Goal: Task Accomplishment & Management: Complete application form

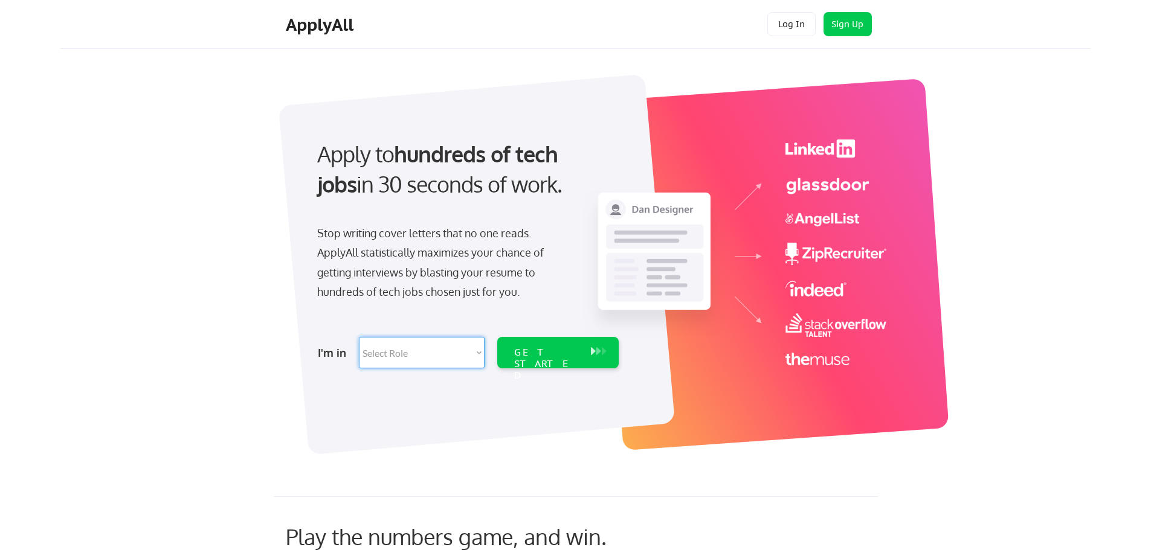
click at [392, 355] on select "Select Role Software Engineering Product Management Customer Success Sales UI/U…" at bounding box center [422, 352] width 126 height 31
select select ""hr_recruiting""
click at [359, 337] on select "Select Role Software Engineering Product Management Customer Success Sales UI/U…" at bounding box center [422, 352] width 126 height 31
select select ""hr_recruiting""
click at [391, 262] on div "Stop writing cover letters that no one reads. ApplyAll statistically maximizes …" at bounding box center [441, 262] width 248 height 79
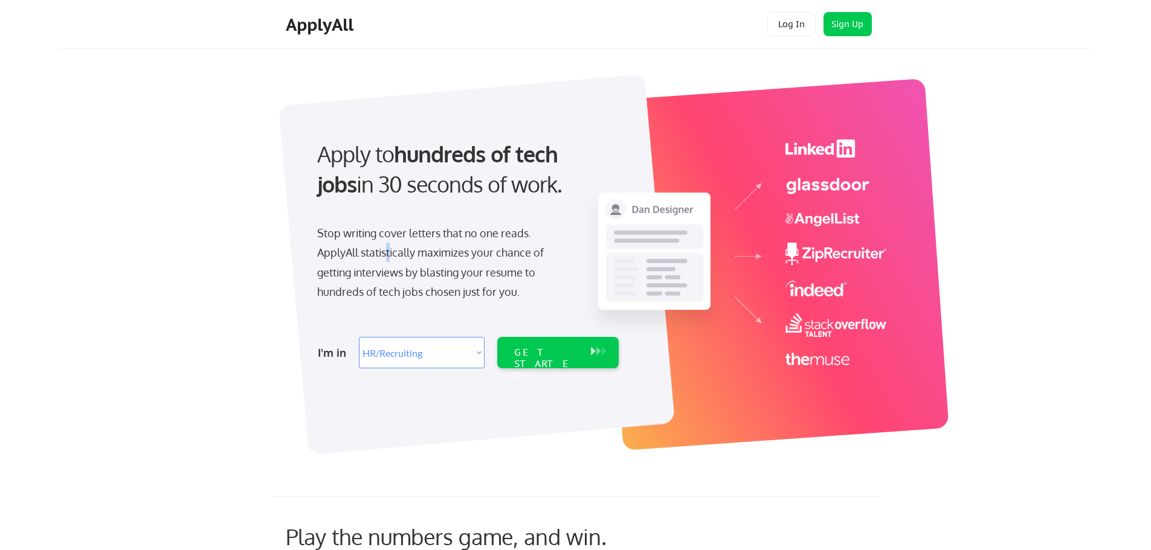
click at [403, 262] on div "Stop writing cover letters that no one reads. ApplyAll statistically maximizes …" at bounding box center [441, 262] width 248 height 79
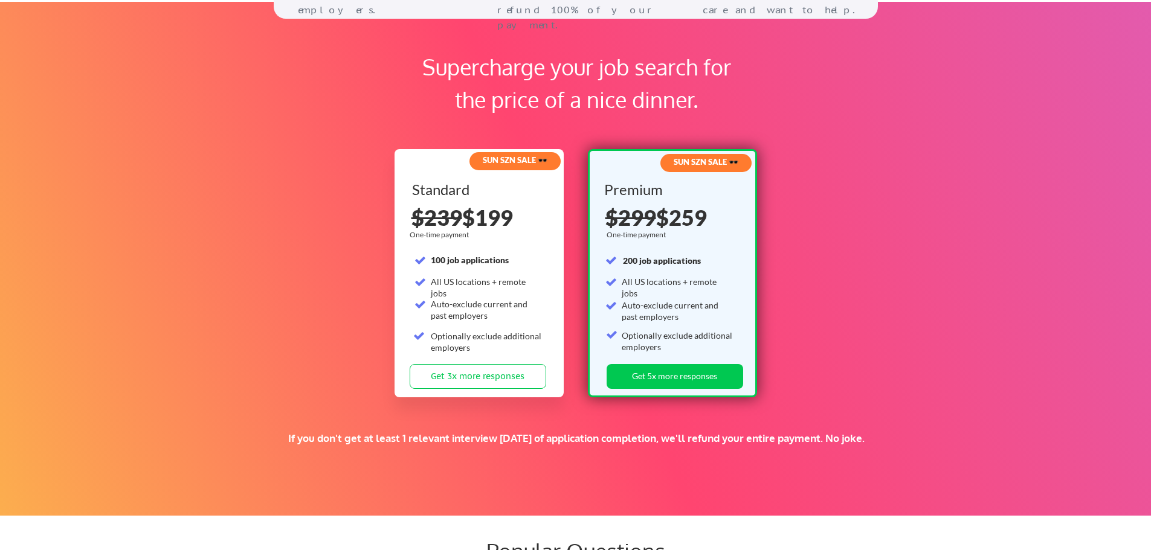
scroll to position [1812, 0]
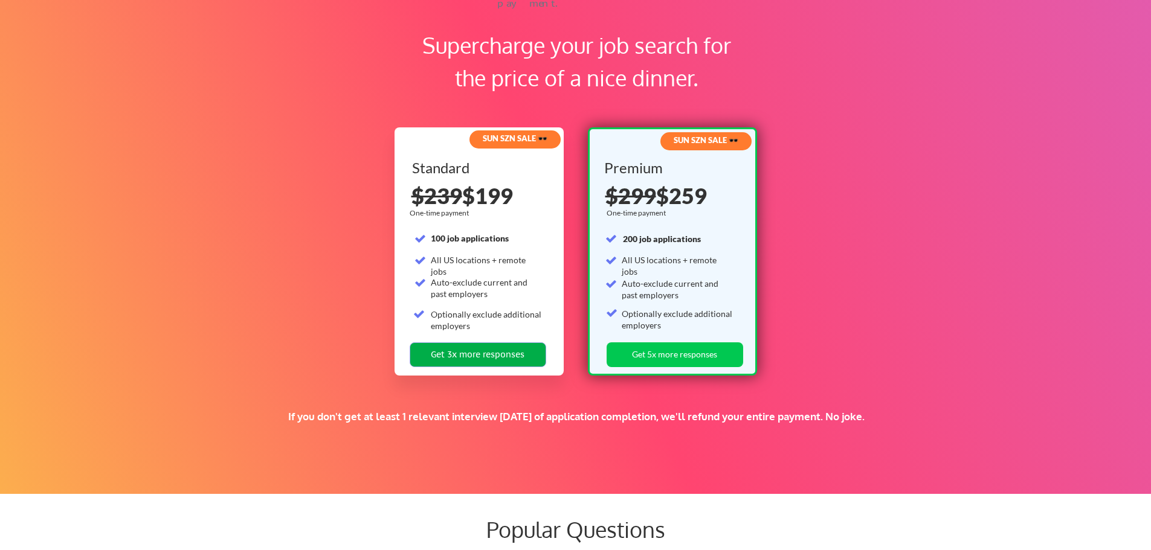
click at [486, 355] on button "Get 3x more responses" at bounding box center [477, 354] width 136 height 25
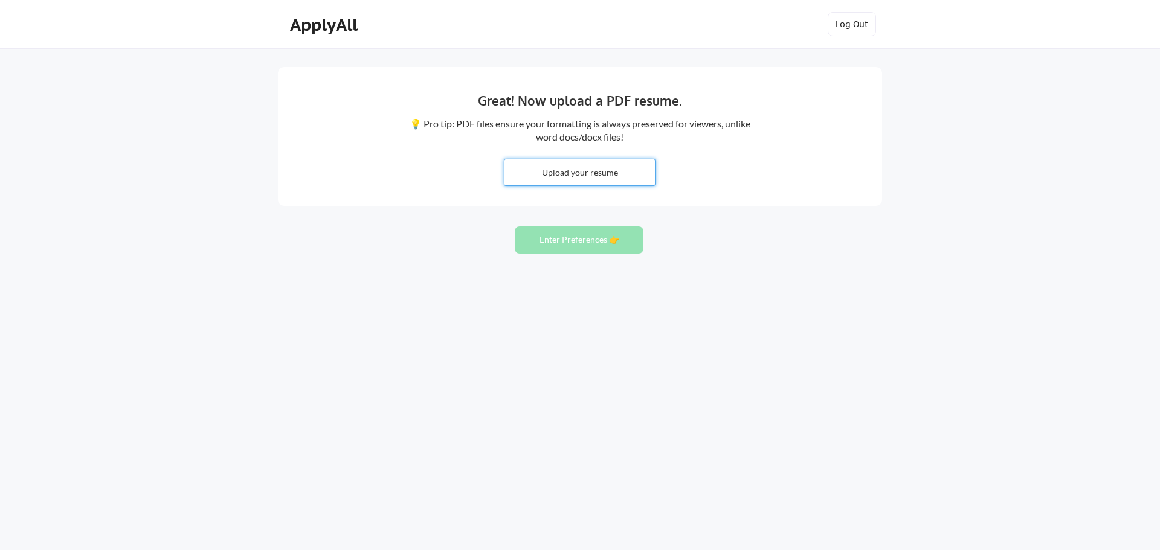
click at [569, 171] on input "file" at bounding box center [579, 172] width 150 height 26
click at [874, 371] on div "Great! Now upload a PDF resume. 💡 Pro tip: PDF files ensure your formatting is …" at bounding box center [580, 275] width 1160 height 550
click at [579, 176] on input "file" at bounding box center [579, 172] width 150 height 26
type input "C:\fakepath\Nikki Mattice - Template 2 HR & Benefits Manager.pdf"
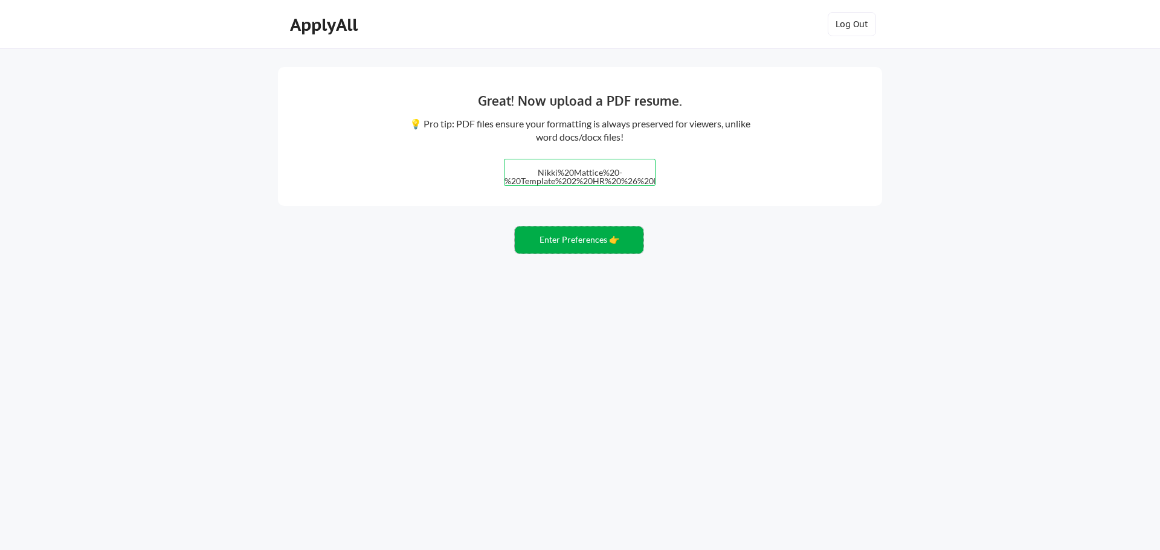
click at [573, 237] on button "Enter Preferences 👉" at bounding box center [579, 239] width 129 height 27
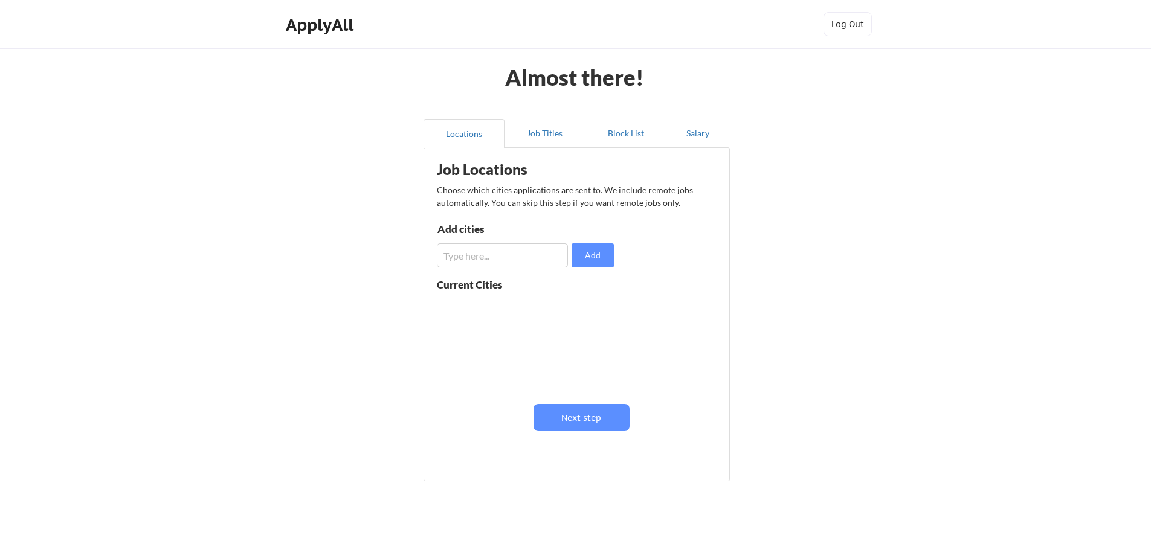
click at [477, 262] on input "input" at bounding box center [502, 255] width 131 height 24
type input "C"
type input "Salt Lake City, UT"
click at [597, 257] on button "Add" at bounding box center [592, 255] width 42 height 24
click at [472, 263] on input "input" at bounding box center [502, 255] width 131 height 24
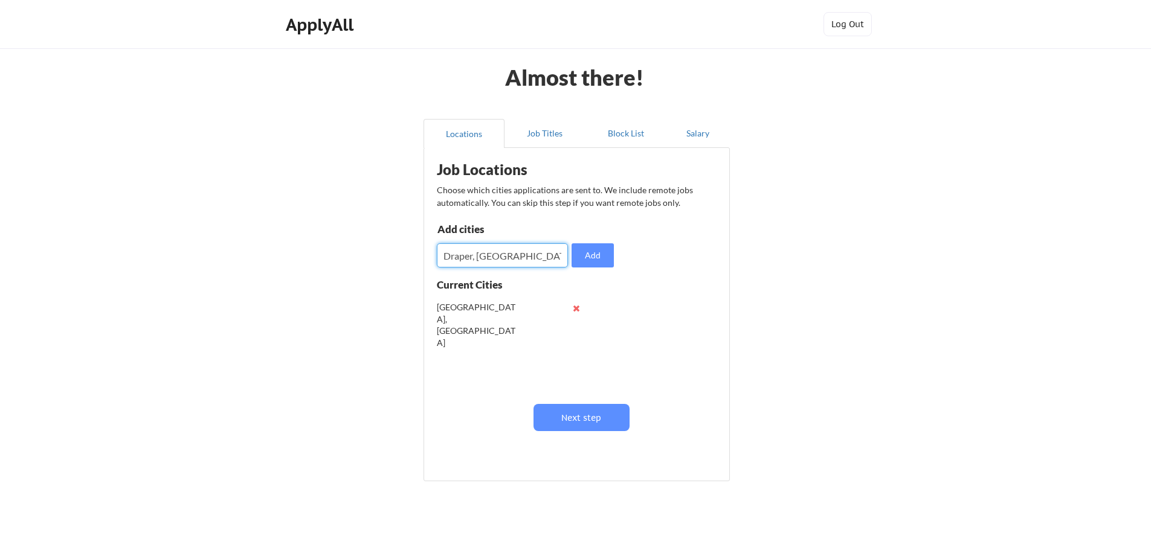
type input "Draper, UT"
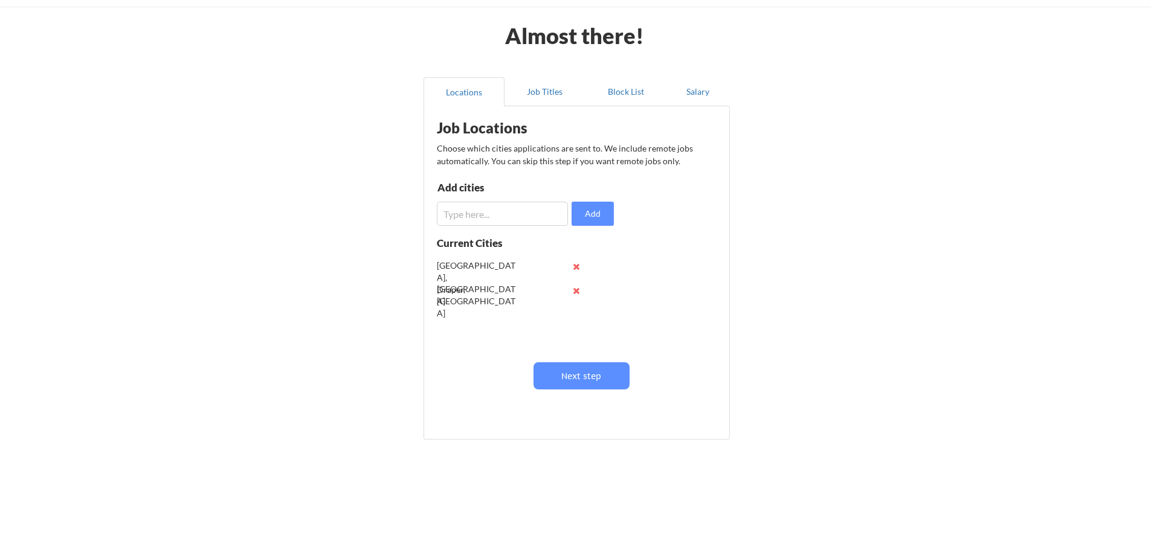
scroll to position [1, 0]
click at [477, 219] on input "input" at bounding box center [502, 214] width 131 height 24
type input "Lehi, UT"
click at [477, 219] on input "input" at bounding box center [502, 214] width 131 height 24
type input "Sandy, UT"
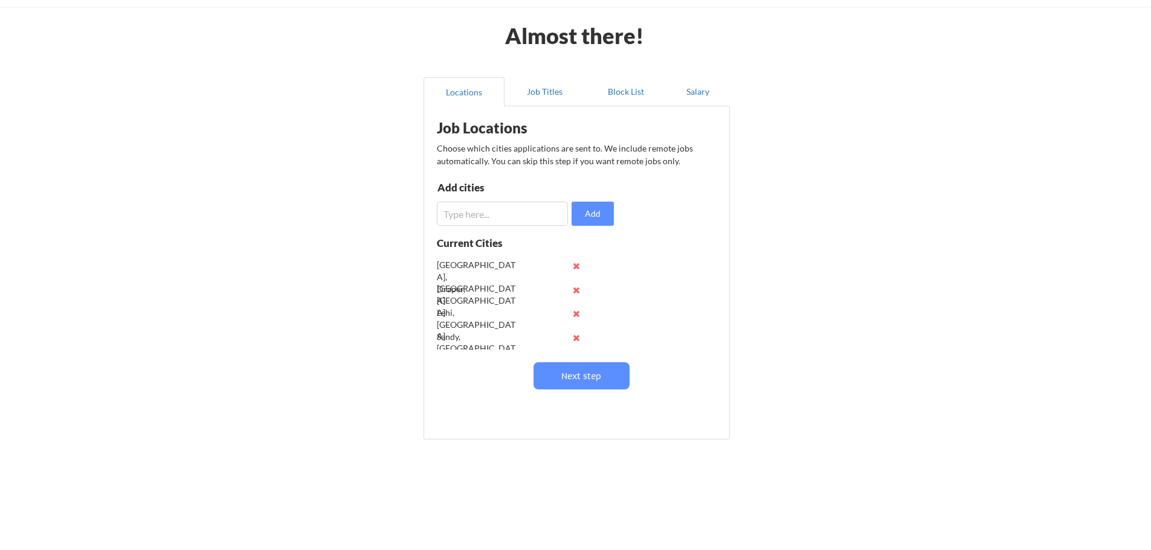
click at [477, 219] on input "input" at bounding box center [502, 214] width 131 height 24
type input "South Jordan, UT"
click at [477, 219] on input "input" at bounding box center [502, 214] width 131 height 24
type input "Murray, UT"
click at [611, 214] on button "Add" at bounding box center [592, 214] width 42 height 24
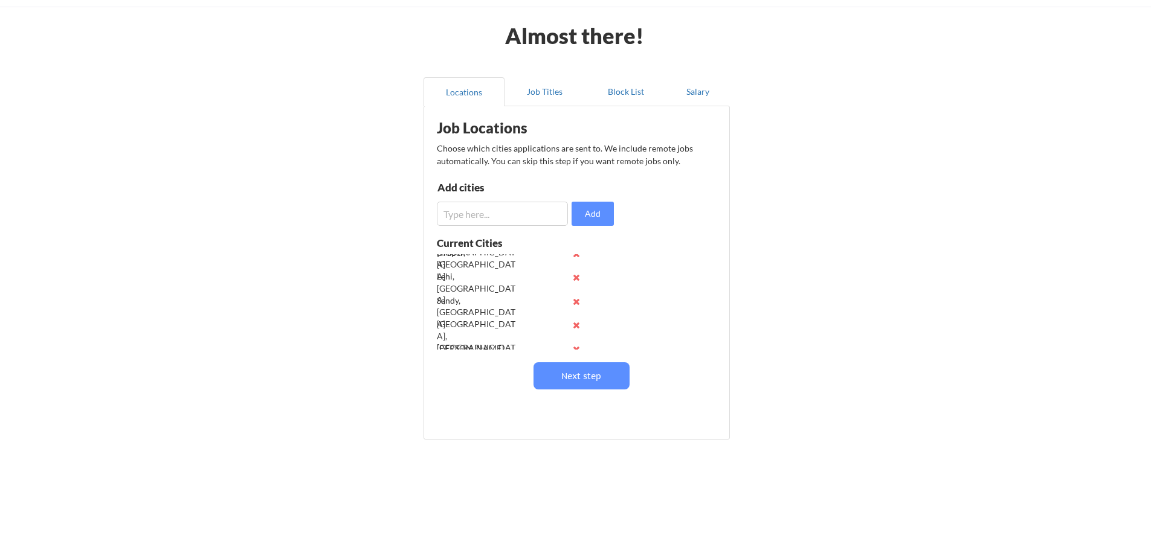
scroll to position [48, 0]
click at [493, 216] on input "input" at bounding box center [502, 214] width 131 height 24
type input "R"
type input "Taylorsville, UT"
click at [493, 216] on input "input" at bounding box center [502, 214] width 131 height 24
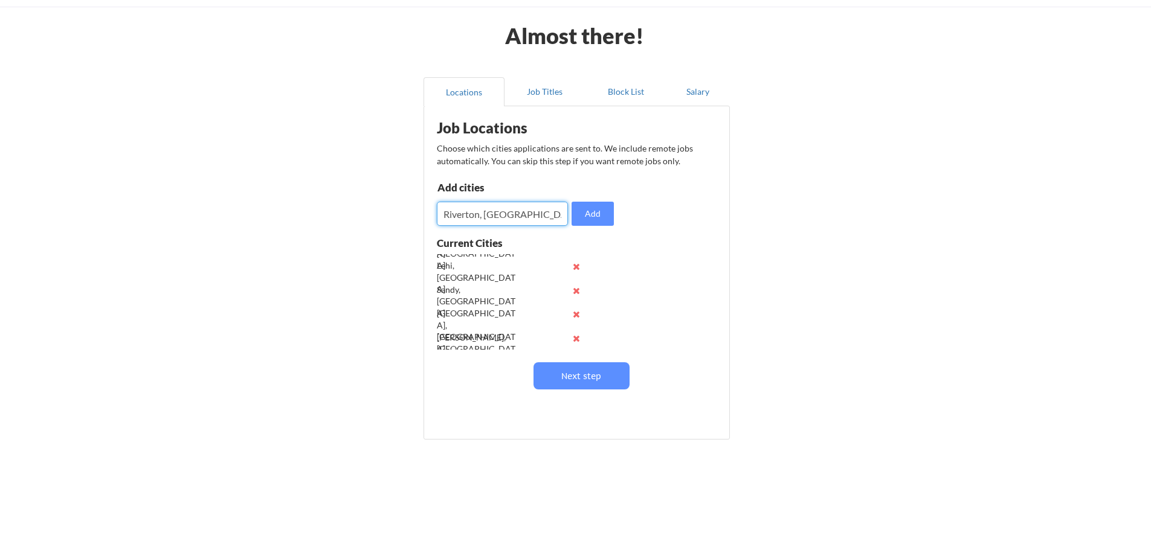
type input "Riverton, UT"
click at [561, 372] on button "Next step" at bounding box center [581, 375] width 96 height 27
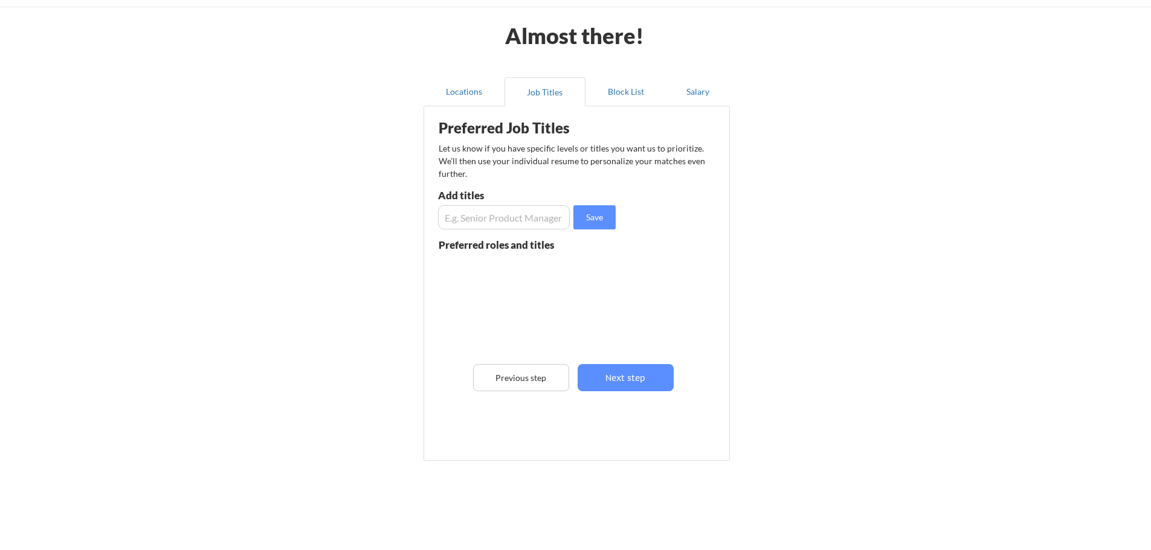
click at [480, 223] on input "input" at bounding box center [504, 217] width 132 height 24
type input "Human Resources Manager"
click at [480, 223] on input "input" at bounding box center [504, 217] width 132 height 24
type input "Benefits Manager"
click at [480, 223] on input "input" at bounding box center [504, 217] width 132 height 24
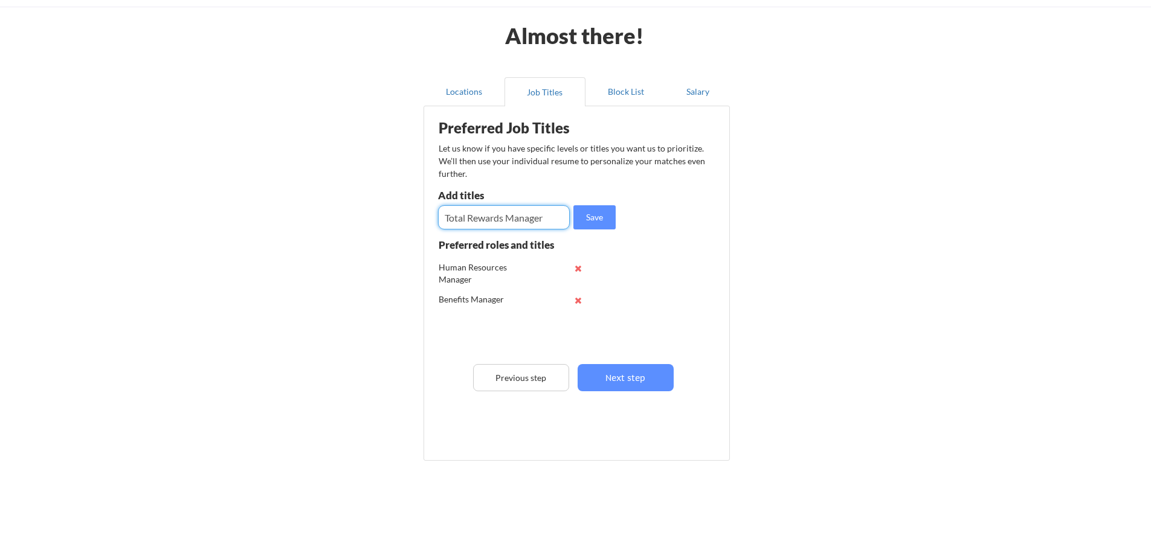
type input "Total Rewards Manager"
click at [480, 217] on input "input" at bounding box center [504, 217] width 132 height 24
type input "Human Resources Benefits Manager"
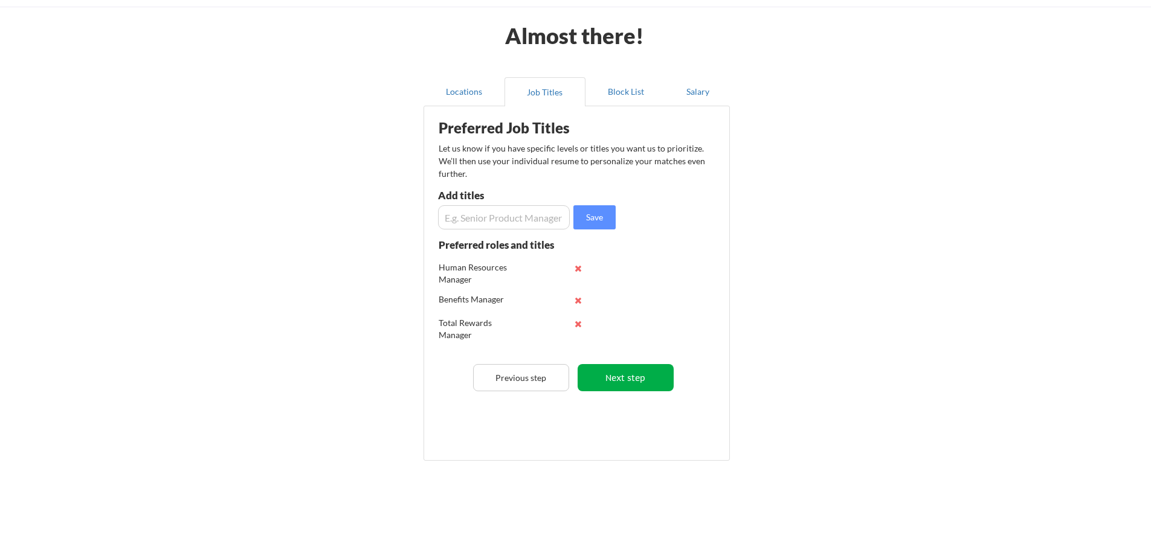
click at [612, 370] on button "Next step" at bounding box center [625, 377] width 96 height 27
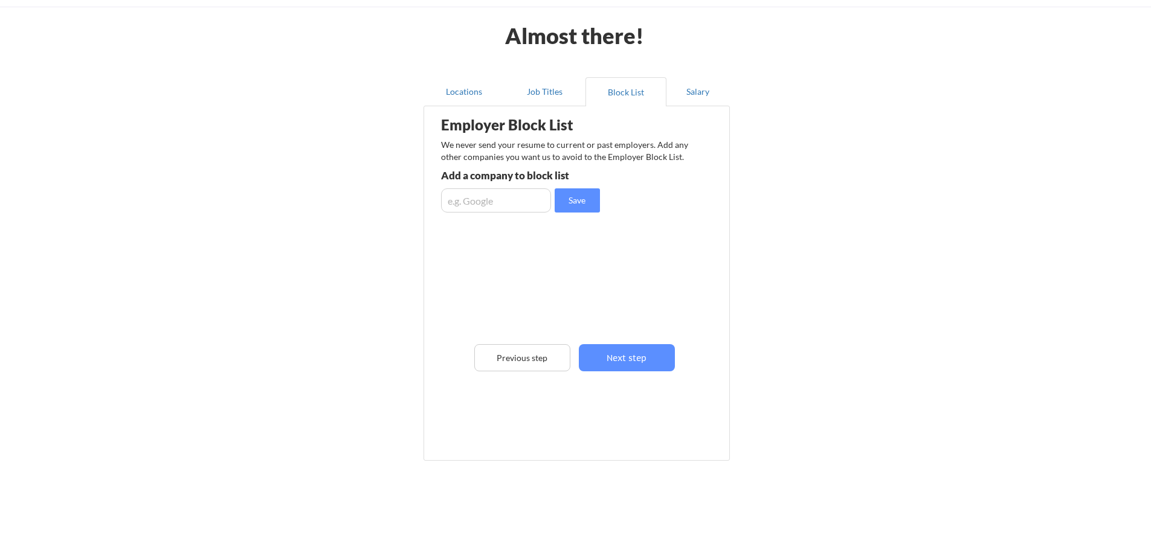
click at [502, 204] on input "input" at bounding box center [496, 200] width 110 height 24
type input "Merit Medical Systems, Inc."
click at [585, 199] on button "Save" at bounding box center [576, 200] width 45 height 24
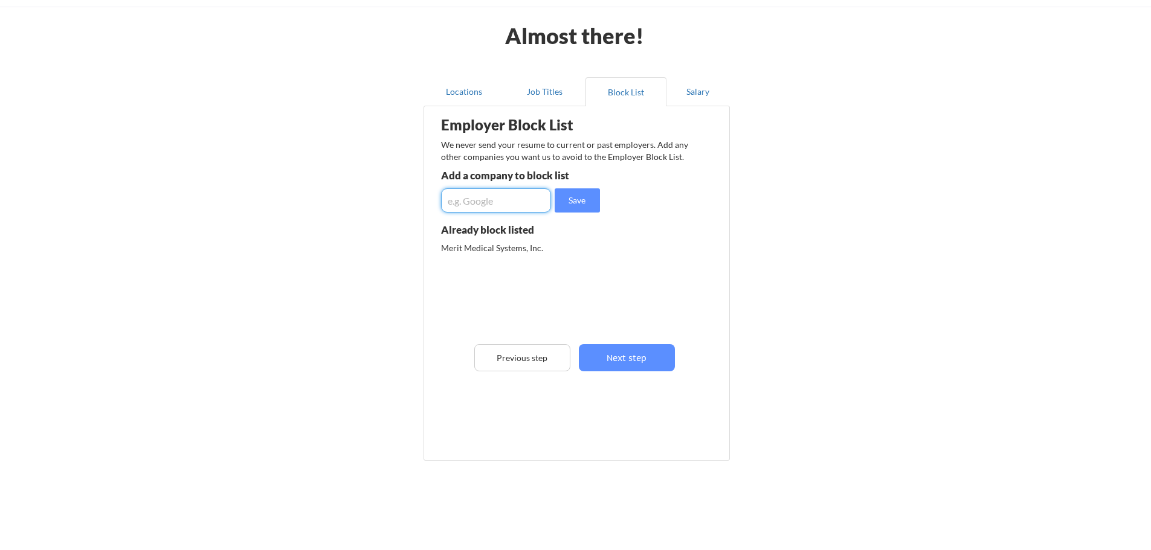
click at [500, 203] on input "input" at bounding box center [496, 200] width 110 height 24
click at [613, 350] on button "Next step" at bounding box center [627, 357] width 96 height 27
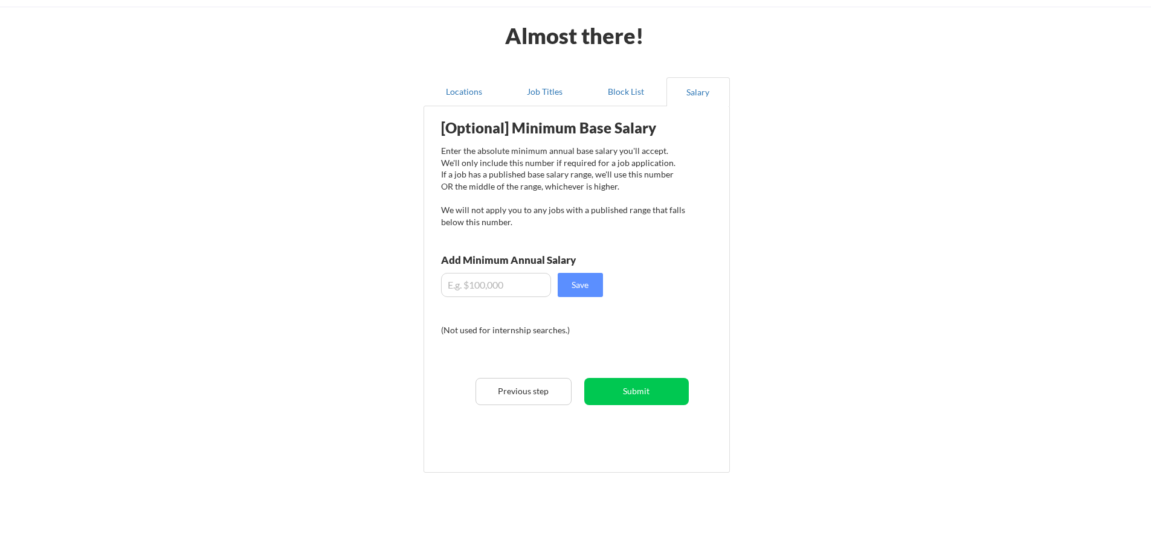
click at [496, 287] on input "input" at bounding box center [496, 285] width 110 height 24
click at [576, 292] on button "Save" at bounding box center [579, 285] width 45 height 24
click at [468, 286] on input "input" at bounding box center [496, 285] width 110 height 24
type input "$100,000"
click at [572, 287] on button "Save" at bounding box center [579, 285] width 45 height 24
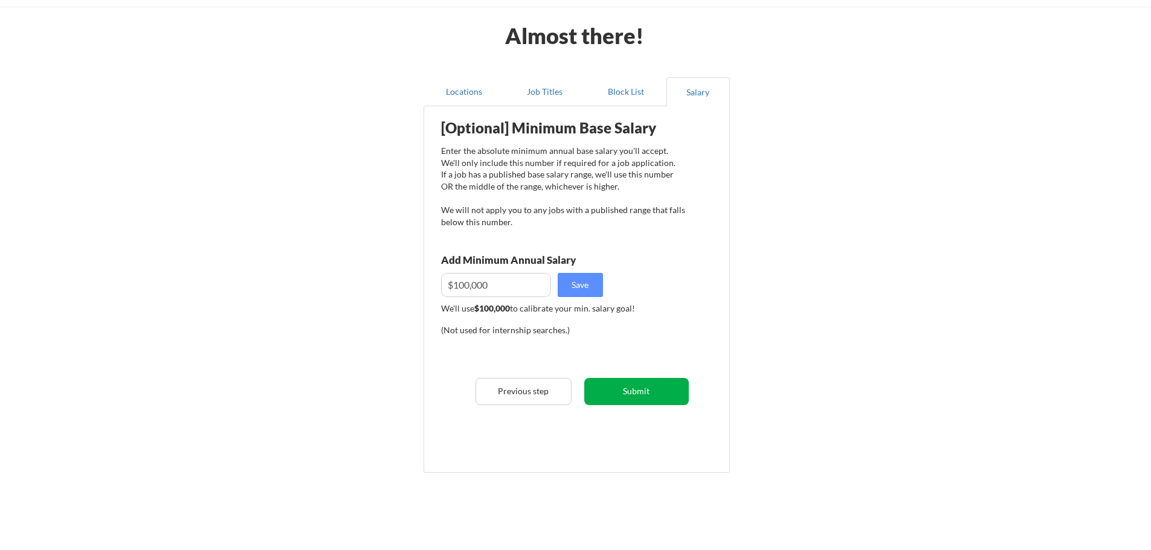
click at [634, 391] on button "Submit" at bounding box center [636, 391] width 104 height 27
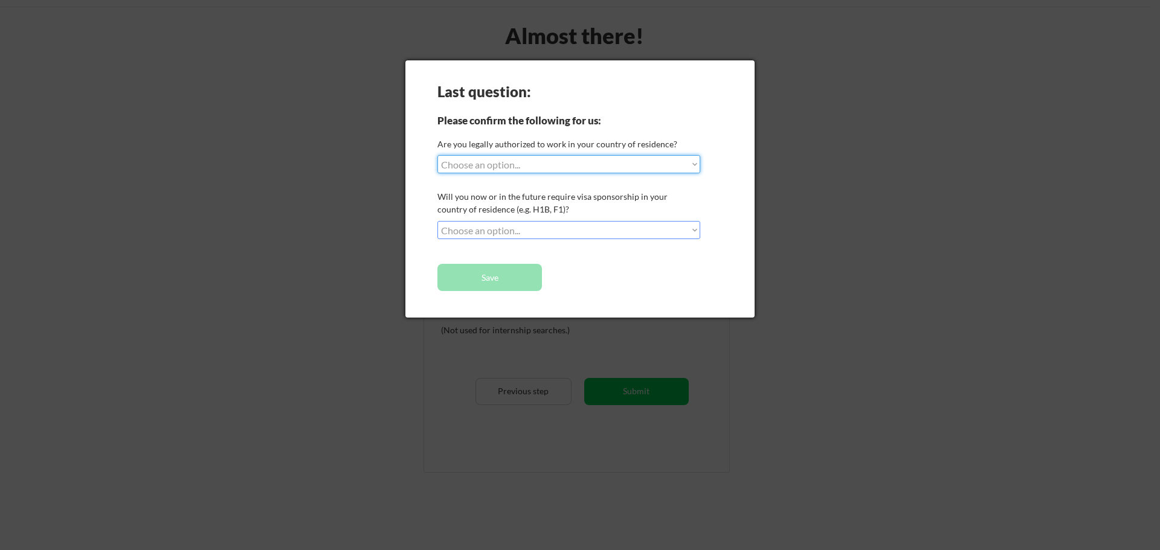
click at [561, 164] on select "Choose an option... Yes, I am a US Citizen Yes, I am a Canadian Citizen Yes, I …" at bounding box center [568, 164] width 263 height 18
select select ""yes__i_am_a_us_citizen""
click at [437, 155] on select "Choose an option... Yes, I am a US Citizen Yes, I am a Canadian Citizen Yes, I …" at bounding box center [568, 164] width 263 height 18
click at [547, 225] on select "Choose an option... No, I will not need sponsorship Yes, I will need sponsorship" at bounding box center [568, 230] width 263 height 18
select select ""no__i_will_not_need_sponsorship""
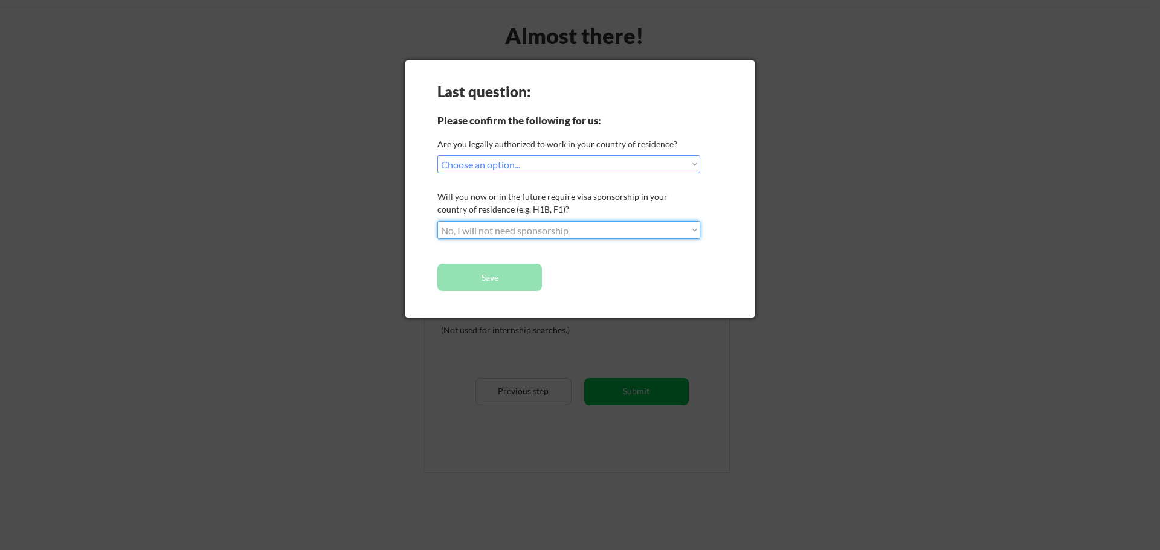
click at [437, 221] on select "Choose an option... No, I will not need sponsorship Yes, I will need sponsorship" at bounding box center [568, 230] width 263 height 18
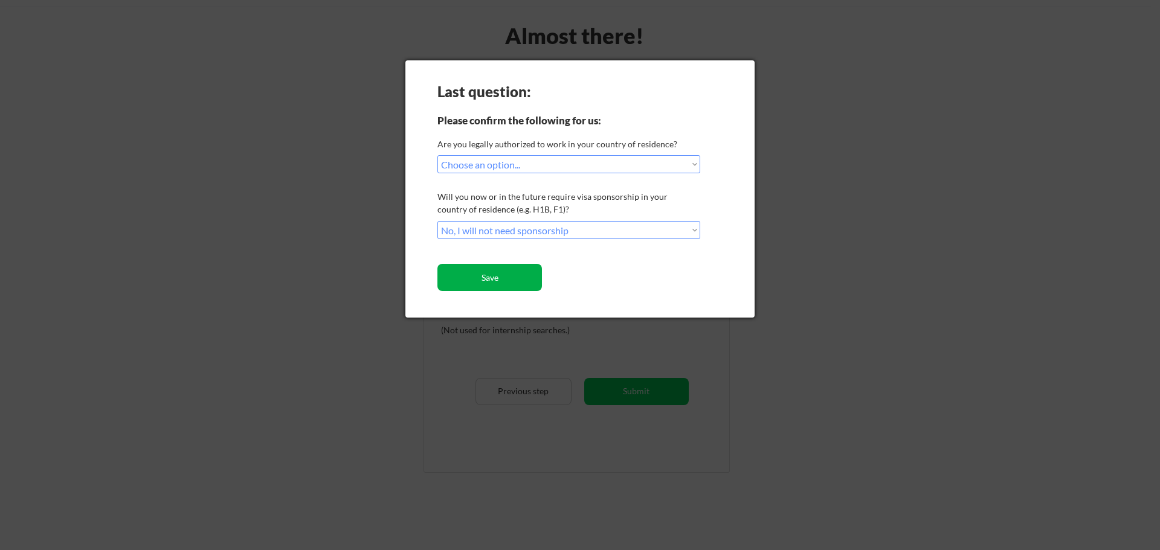
click at [507, 277] on button "Save" at bounding box center [489, 277] width 104 height 27
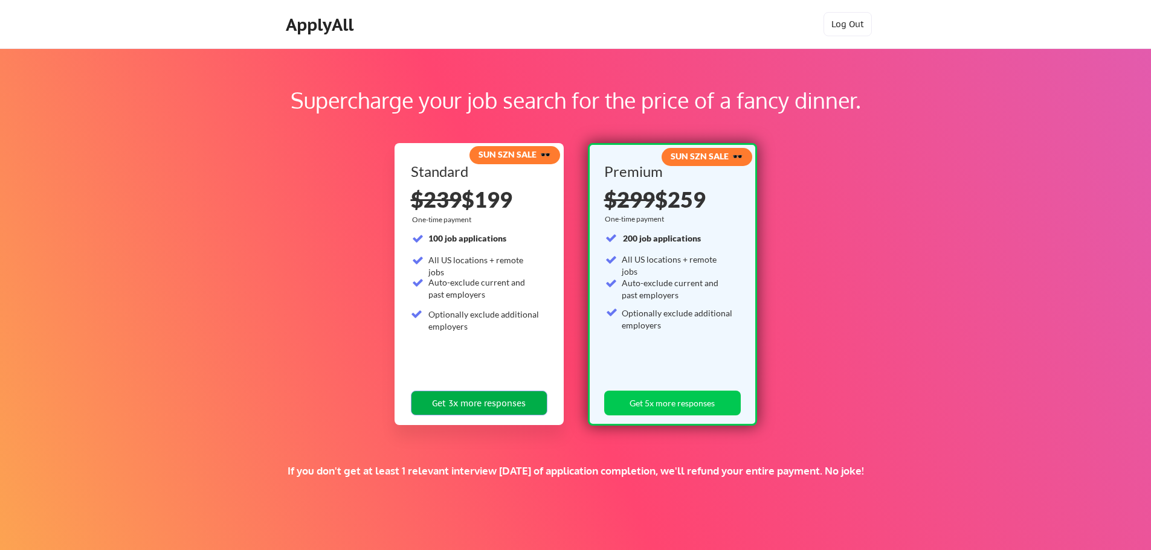
click at [475, 403] on button "Get 3x more responses" at bounding box center [479, 403] width 136 height 25
click at [466, 406] on button "Get 3x more responses" at bounding box center [479, 403] width 136 height 25
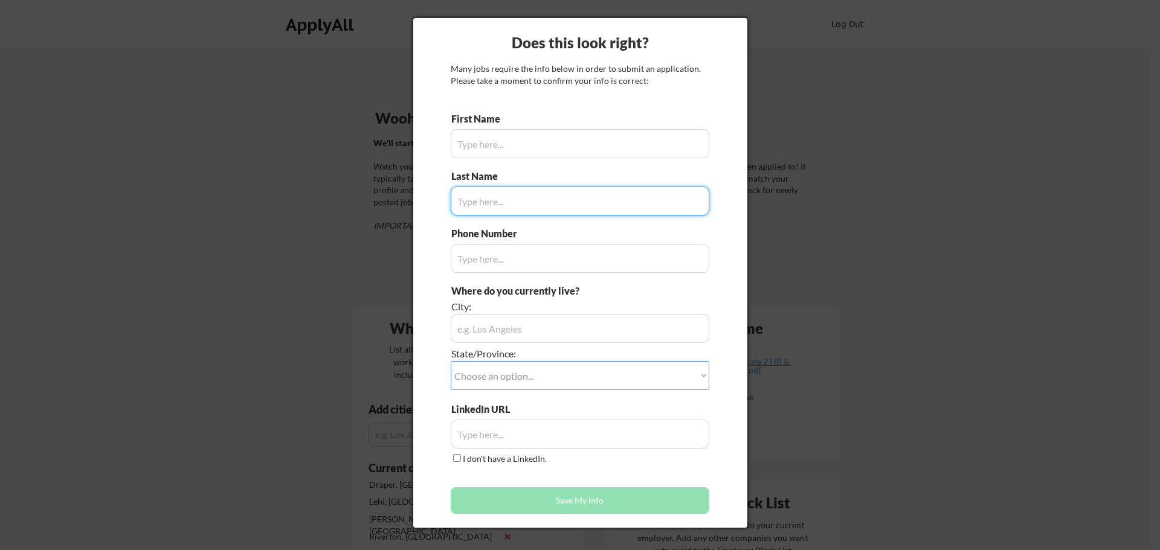
type input "[PERSON_NAME]"
type input "[PHONE_NUMBER]"
type input "[GEOGRAPHIC_DATA][US_STATE]"
click at [511, 203] on input "input" at bounding box center [580, 201] width 258 height 29
type input "[PERSON_NAME]"
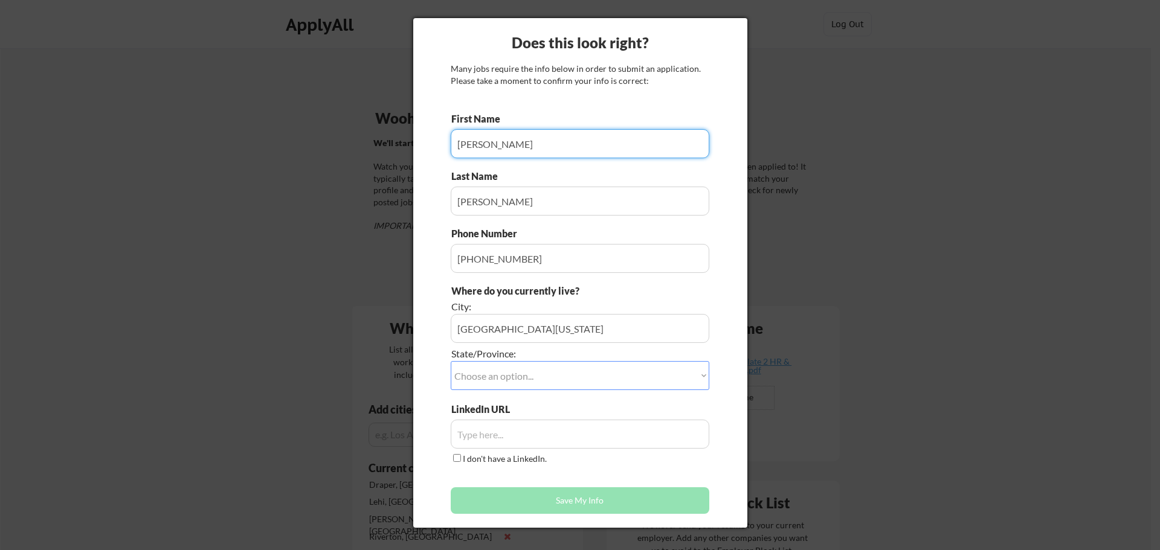
click at [490, 143] on input "input" at bounding box center [580, 143] width 258 height 29
type input "[PERSON_NAME]"
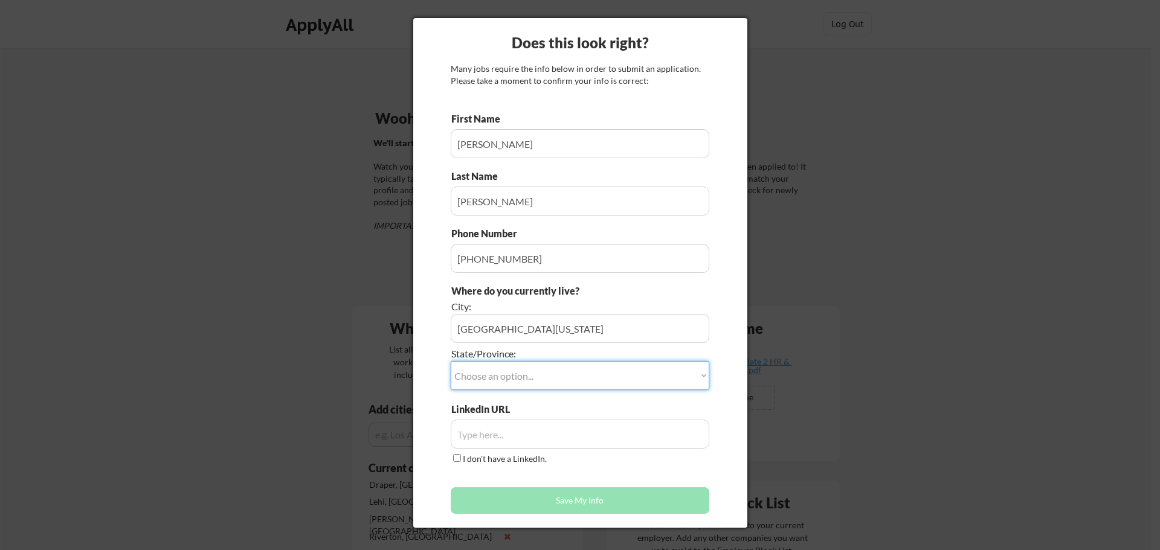
click at [652, 383] on select "Choose an option... Other/Not Applicable [US_STATE] [US_STATE] [GEOGRAPHIC_DATA…" at bounding box center [580, 375] width 258 height 29
select select ""[US_STATE]""
click at [451, 361] on select "Choose an option... Other/Not Applicable [US_STATE] [US_STATE] [GEOGRAPHIC_DATA…" at bounding box center [580, 375] width 258 height 29
click at [905, 193] on div at bounding box center [580, 275] width 1160 height 550
click at [489, 435] on input "input" at bounding box center [580, 434] width 258 height 29
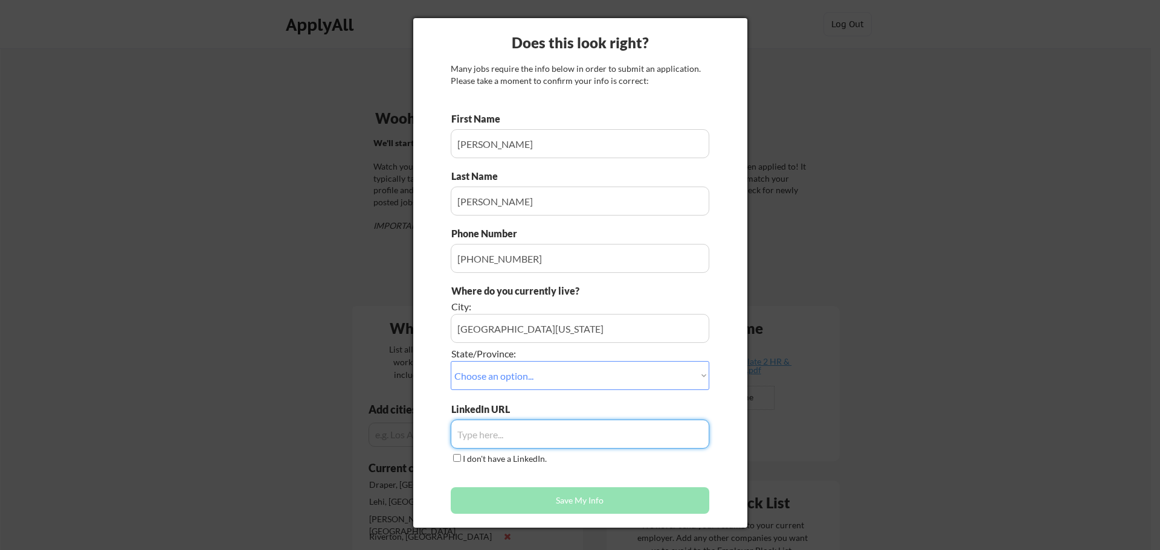
paste input "[URL][DOMAIN_NAME]"
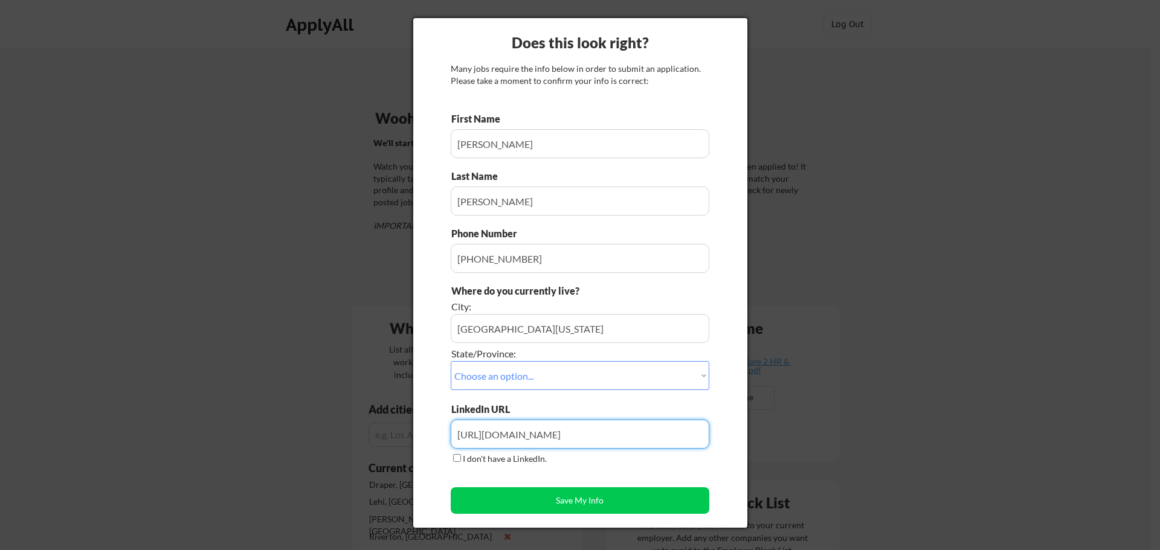
type input "[URL][DOMAIN_NAME]"
click at [703, 460] on div "LinkedIn URL I don't have a LinkedIn." at bounding box center [580, 434] width 258 height 63
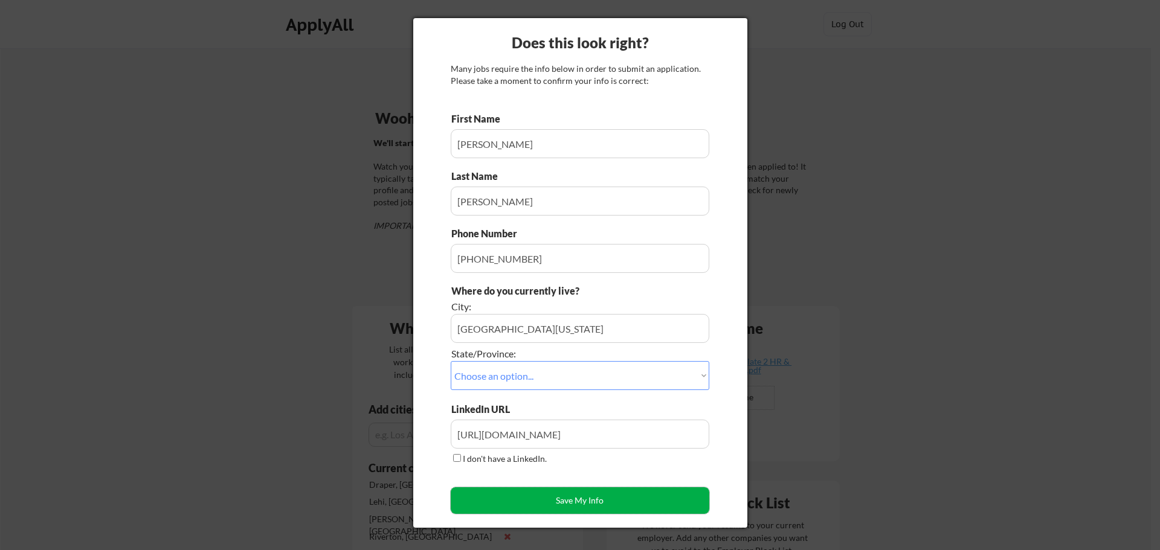
click at [620, 502] on button "Save My Info" at bounding box center [580, 500] width 258 height 27
type input "[GEOGRAPHIC_DATA][US_STATE], [US_STATE]"
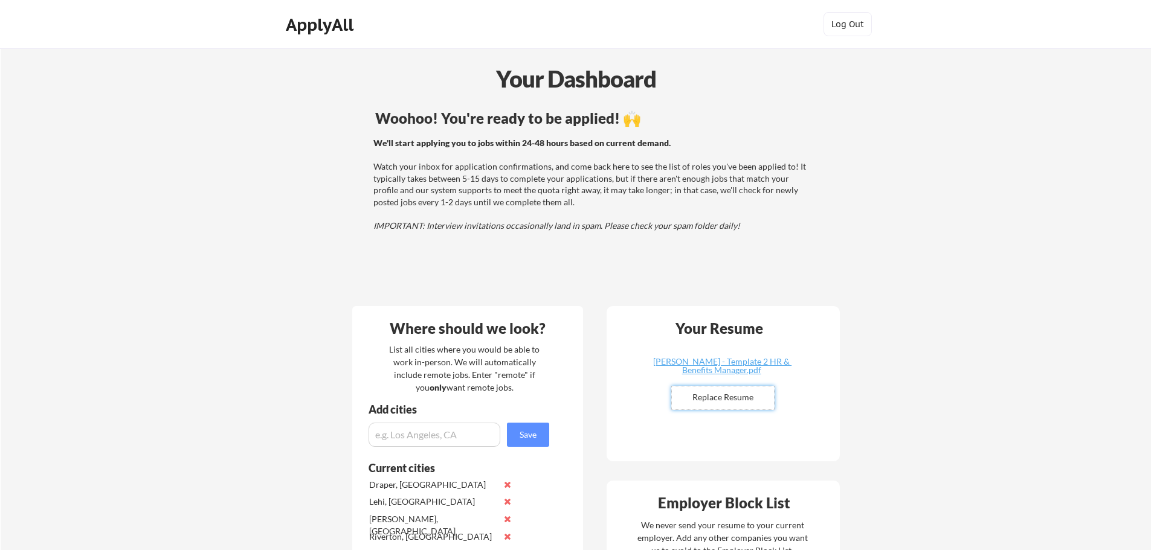
click at [725, 400] on input "file" at bounding box center [723, 398] width 102 height 23
type input "C:\fakepath\[PERSON_NAME] - HR and Benefits 2 Temp.pdf"
